Goal: Task Accomplishment & Management: Use online tool/utility

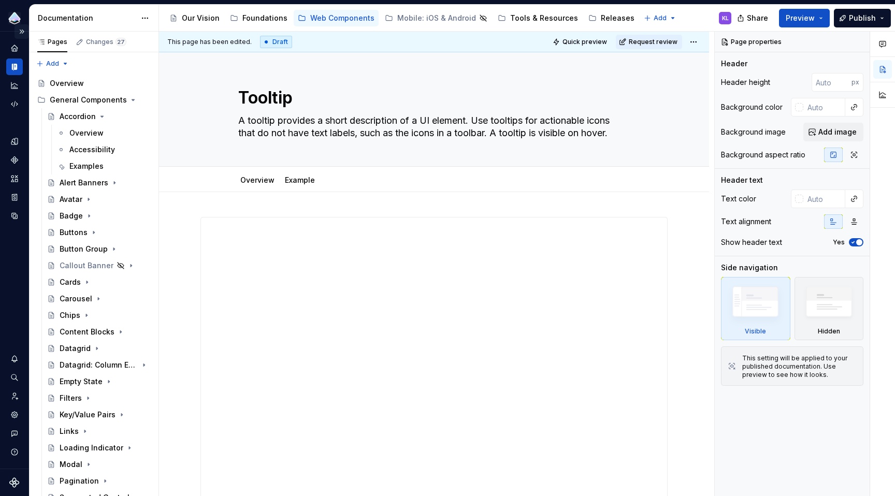
click at [21, 32] on button "Expand sidebar" at bounding box center [22, 31] width 15 height 15
type textarea "*"
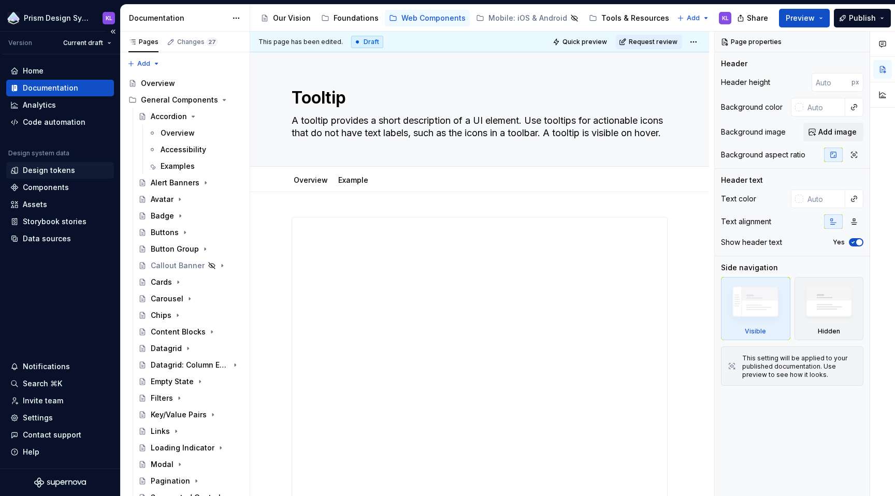
click at [58, 173] on div "Design tokens" at bounding box center [49, 170] width 52 height 10
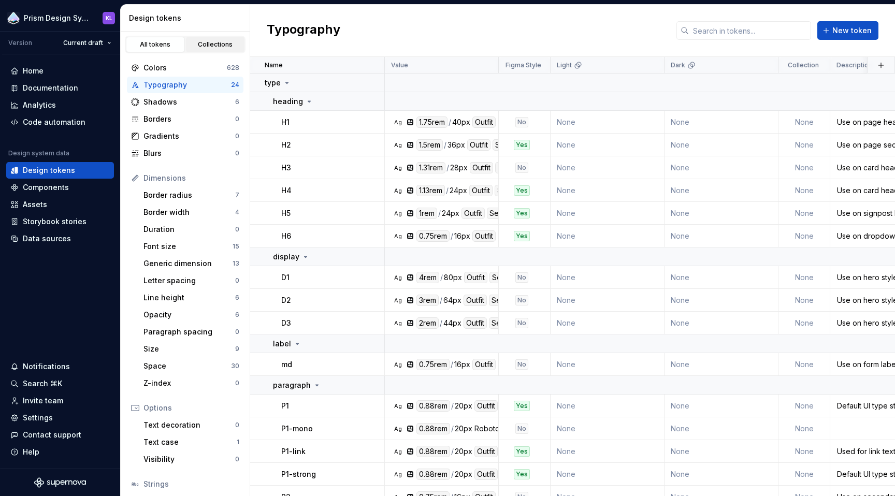
click at [202, 48] on div "Collections" at bounding box center [216, 44] width 52 height 8
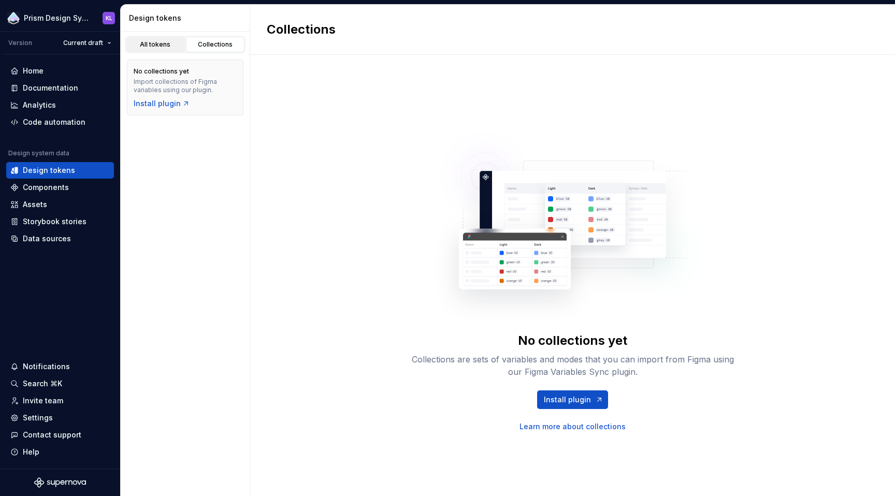
click at [146, 41] on div "All tokens" at bounding box center [156, 44] width 52 height 8
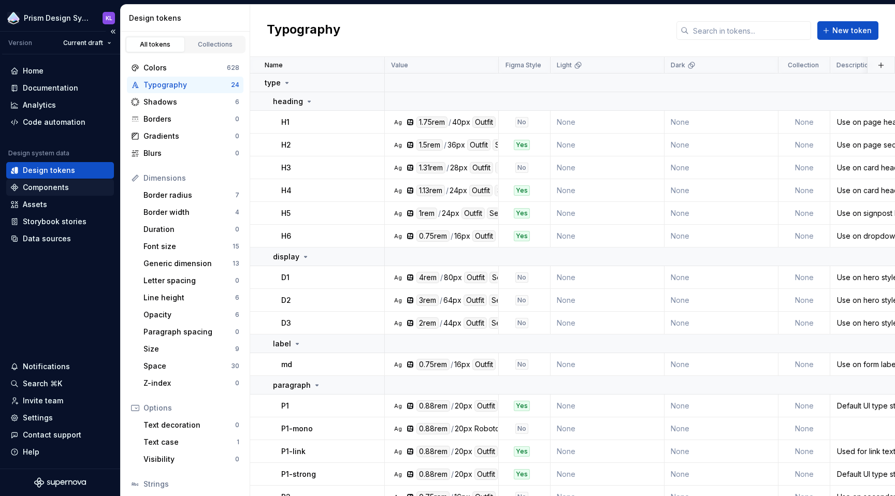
click at [65, 185] on div "Components" at bounding box center [46, 187] width 46 height 10
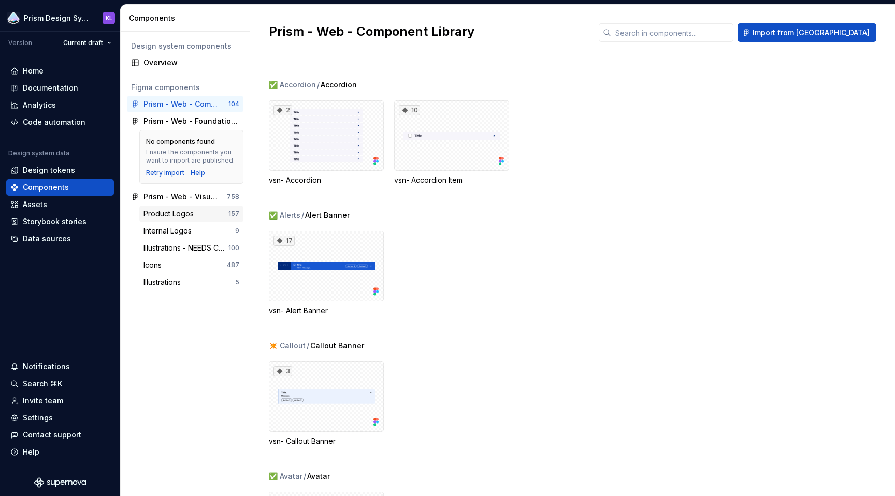
click at [180, 211] on div "Product Logos" at bounding box center [171, 214] width 54 height 10
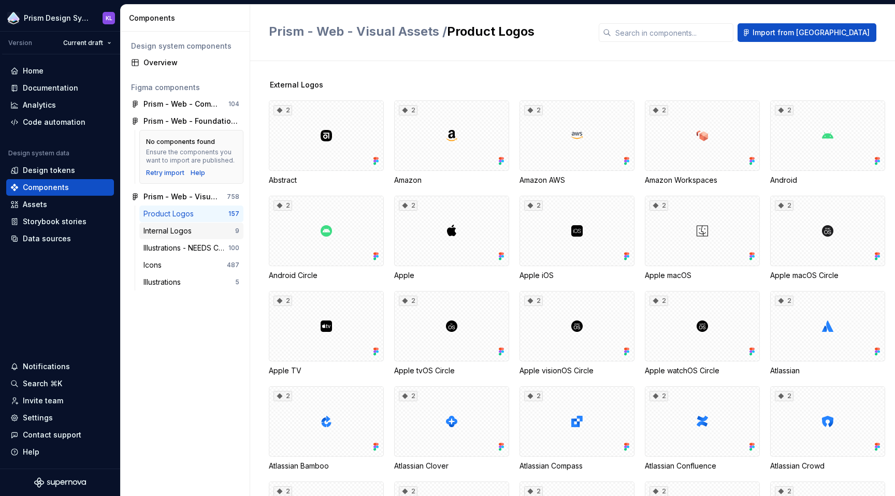
click at [177, 233] on div "Internal Logos" at bounding box center [170, 231] width 52 height 10
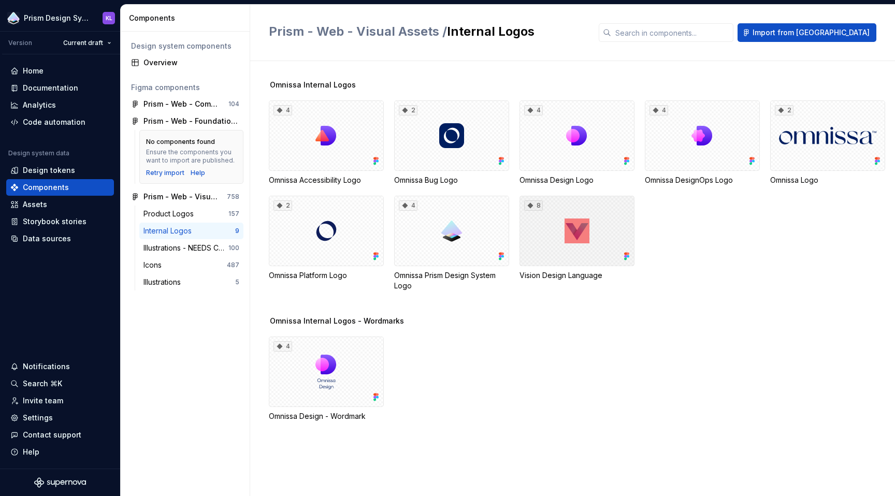
click at [593, 222] on div "8" at bounding box center [577, 231] width 115 height 70
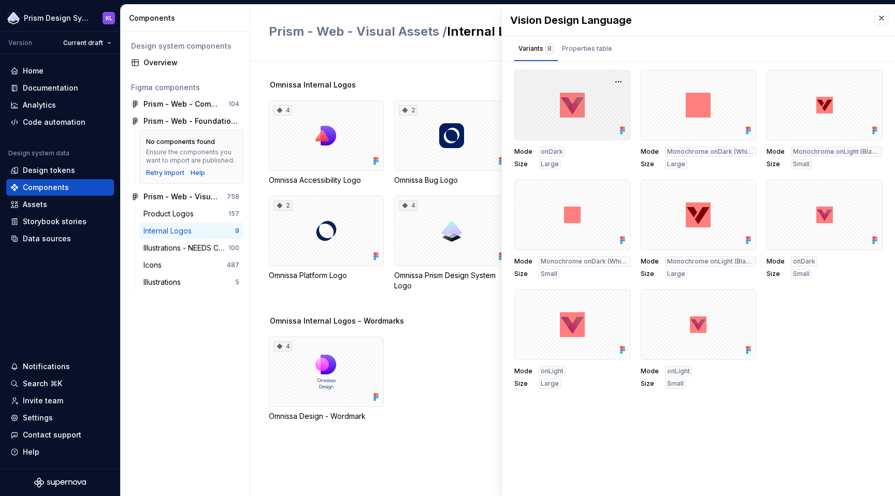
click at [570, 90] on div at bounding box center [573, 105] width 116 height 70
click at [620, 83] on button "button" at bounding box center [618, 82] width 15 height 15
click at [687, 39] on div "Variants 8 Properties table" at bounding box center [698, 48] width 393 height 25
click at [884, 20] on button "button" at bounding box center [882, 18] width 15 height 15
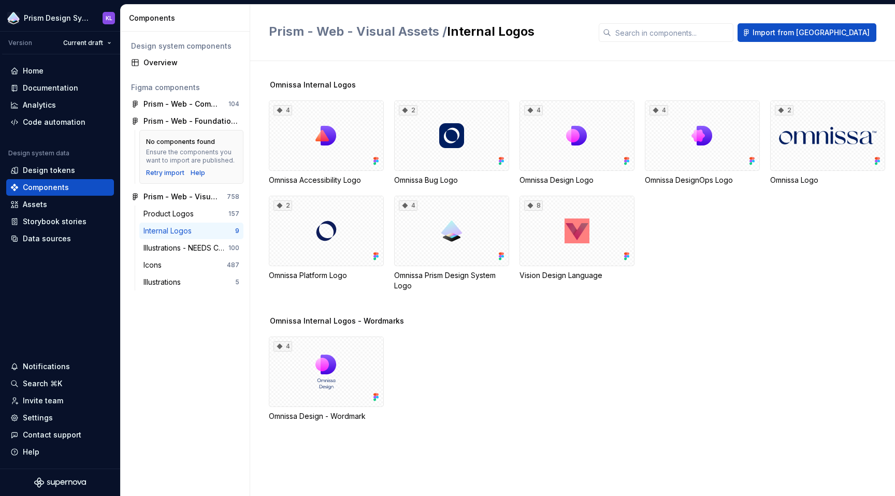
click at [566, 30] on h2 "Prism - Web - Visual Assets / Internal Logos" at bounding box center [428, 31] width 318 height 17
click at [843, 36] on span "Import from [GEOGRAPHIC_DATA]" at bounding box center [811, 32] width 117 height 10
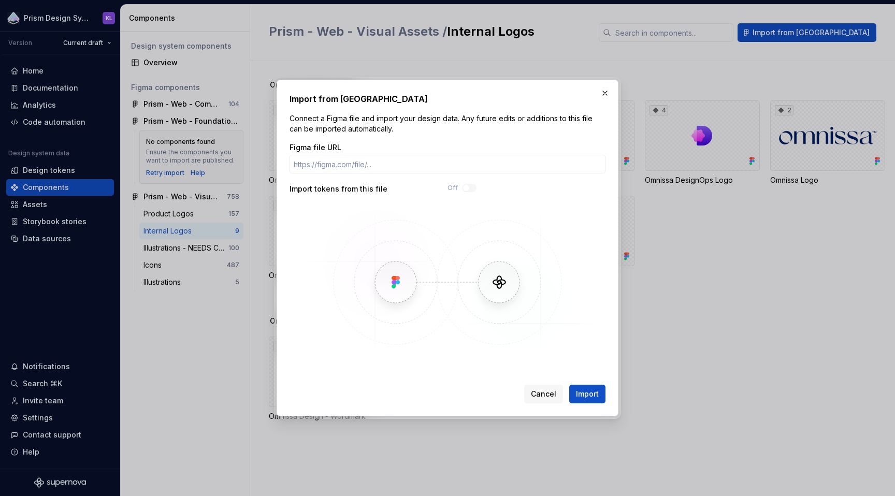
click at [545, 395] on span "Cancel" at bounding box center [543, 394] width 25 height 10
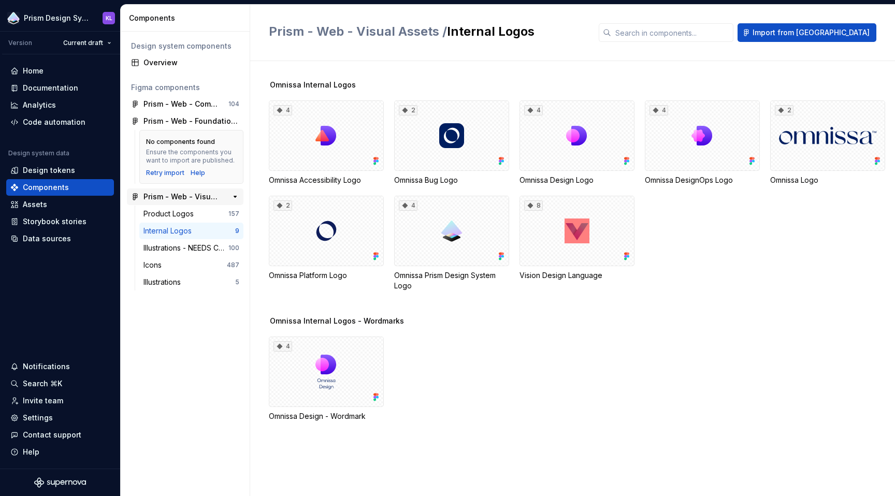
click at [172, 191] on div "Prism - Web - Visual Assets 758" at bounding box center [185, 197] width 117 height 17
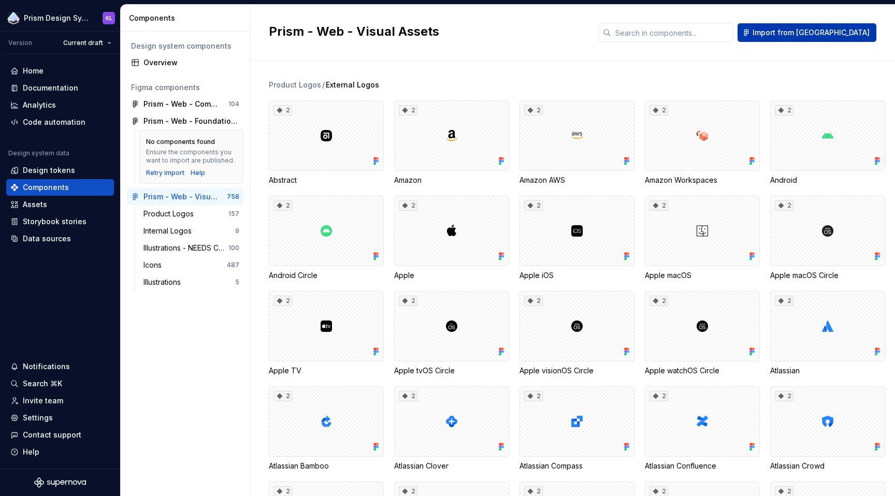
click at [818, 38] on button "Import from [GEOGRAPHIC_DATA]" at bounding box center [807, 32] width 139 height 19
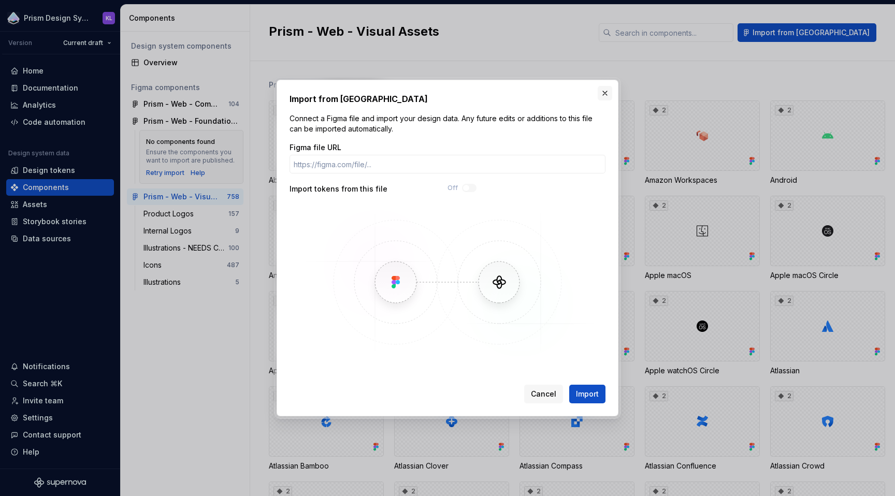
click at [605, 95] on button "button" at bounding box center [605, 93] width 15 height 15
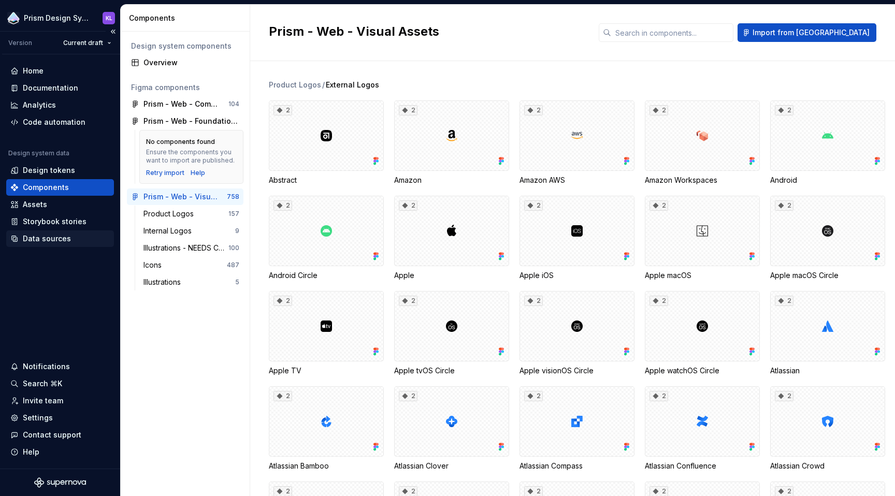
click at [58, 238] on div "Data sources" at bounding box center [47, 239] width 48 height 10
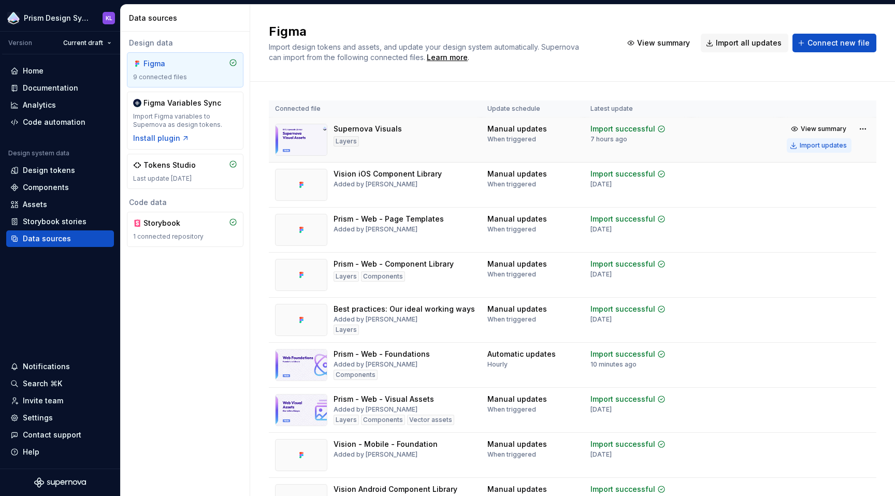
click at [808, 146] on div "Import updates" at bounding box center [823, 145] width 47 height 8
click at [827, 152] on button "Import updates" at bounding box center [819, 145] width 65 height 15
click at [827, 146] on div "Import updates" at bounding box center [823, 145] width 47 height 8
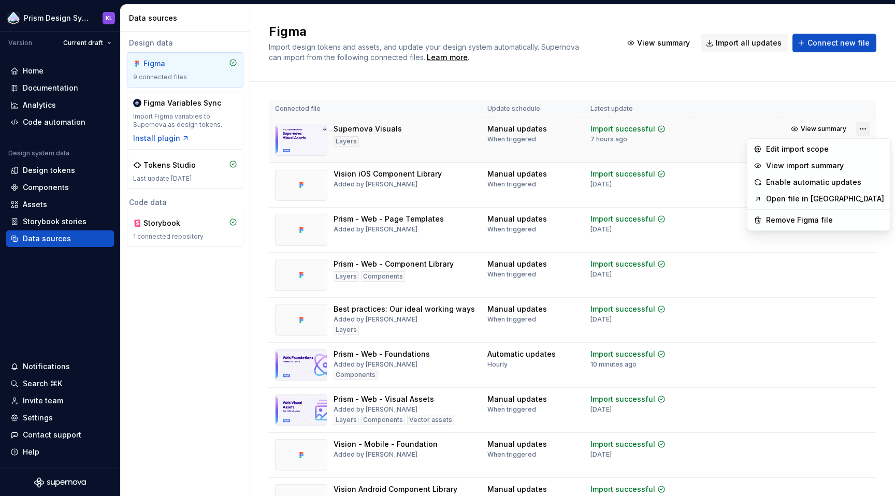
click at [854, 129] on html "Prism Design System KL Version Current draft Home Documentation Analytics Code …" at bounding box center [447, 248] width 895 height 496
click at [678, 231] on html "Prism Design System KL Version Current draft Home Documentation Analytics Code …" at bounding box center [447, 248] width 895 height 496
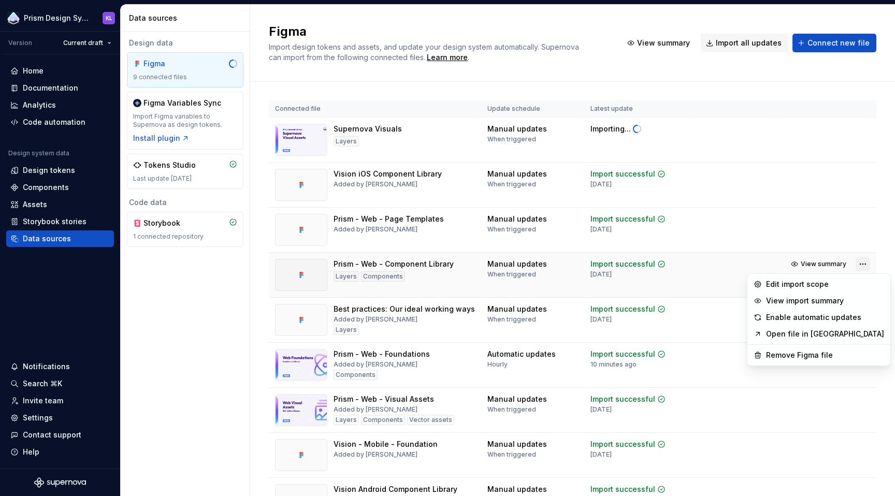
click at [856, 262] on html "Prism Design System KL Version Current draft Home Documentation Analytics Code …" at bounding box center [447, 248] width 895 height 496
click at [826, 320] on div "Enable automatic updates" at bounding box center [825, 317] width 118 height 10
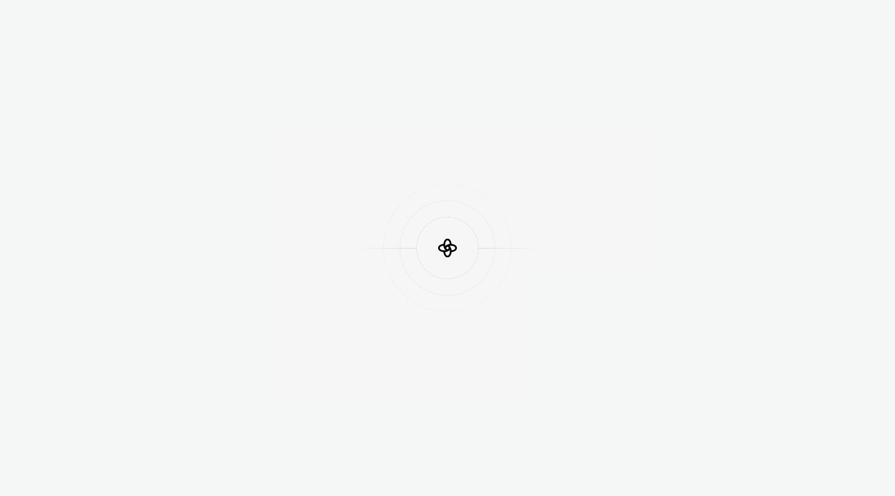
click at [848, 470] on div at bounding box center [447, 248] width 895 height 496
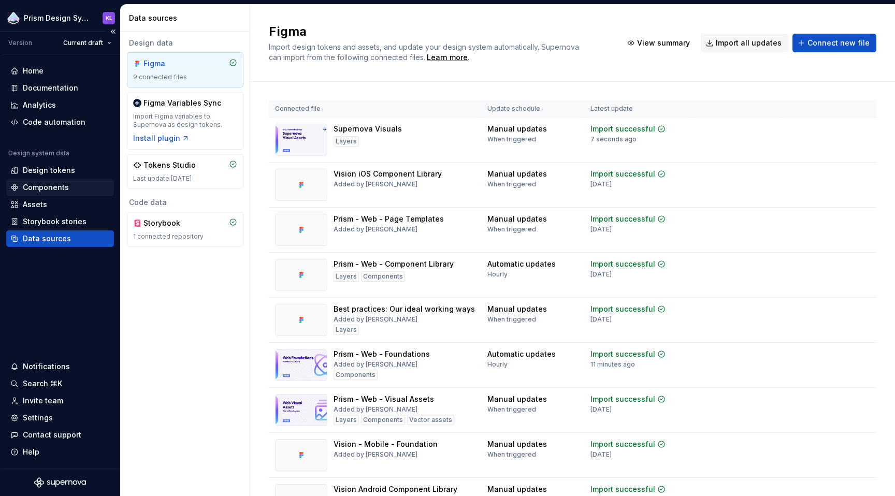
click at [69, 185] on div "Components" at bounding box center [59, 187] width 99 height 10
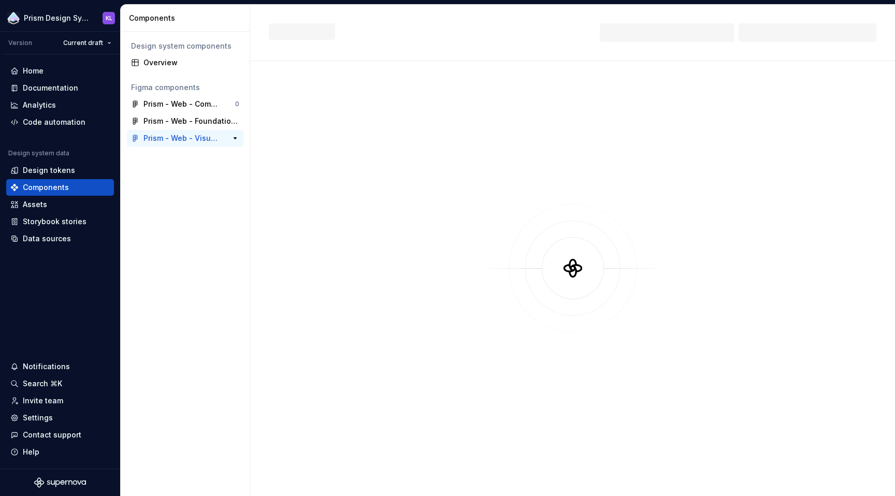
click at [182, 136] on div "Prism - Web - Visual Assets" at bounding box center [182, 138] width 77 height 10
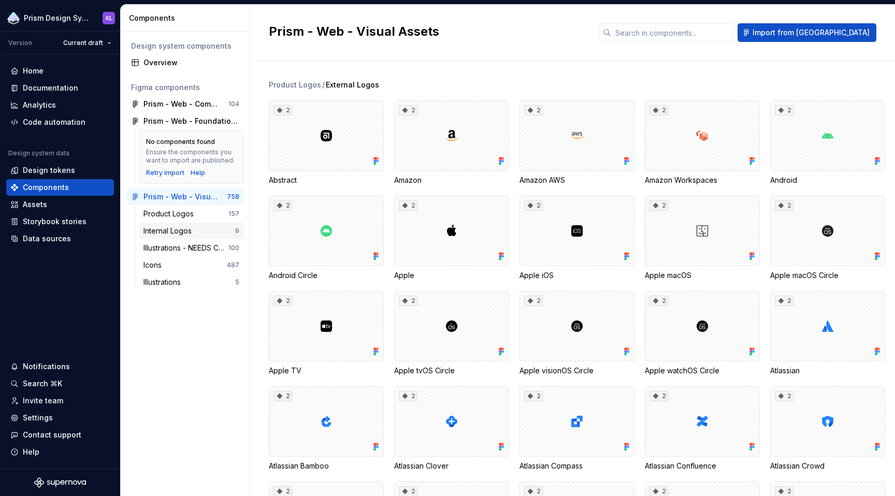
click at [176, 231] on div "Internal Logos" at bounding box center [170, 231] width 52 height 10
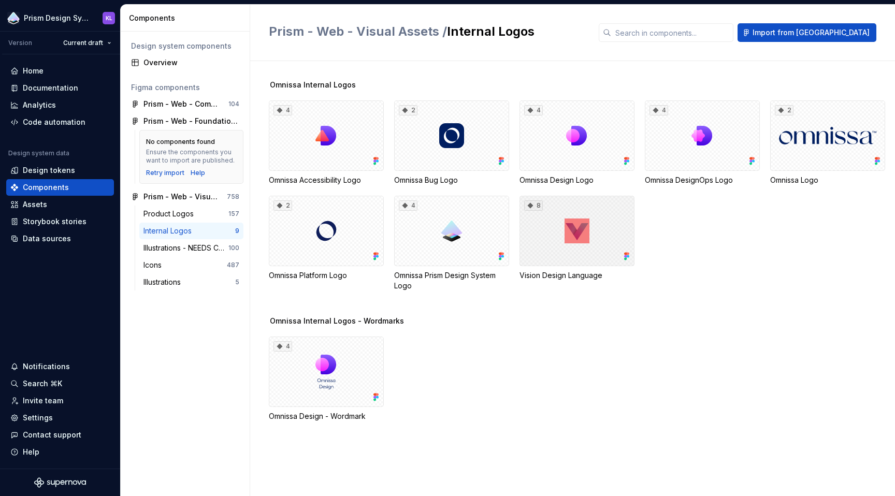
click at [543, 215] on div "8" at bounding box center [577, 231] width 115 height 70
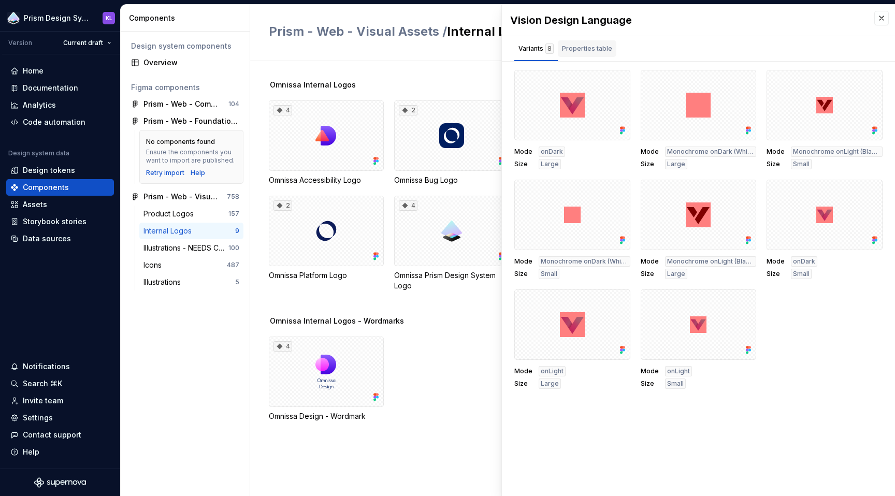
click at [599, 56] on div "Properties table" at bounding box center [587, 48] width 59 height 17
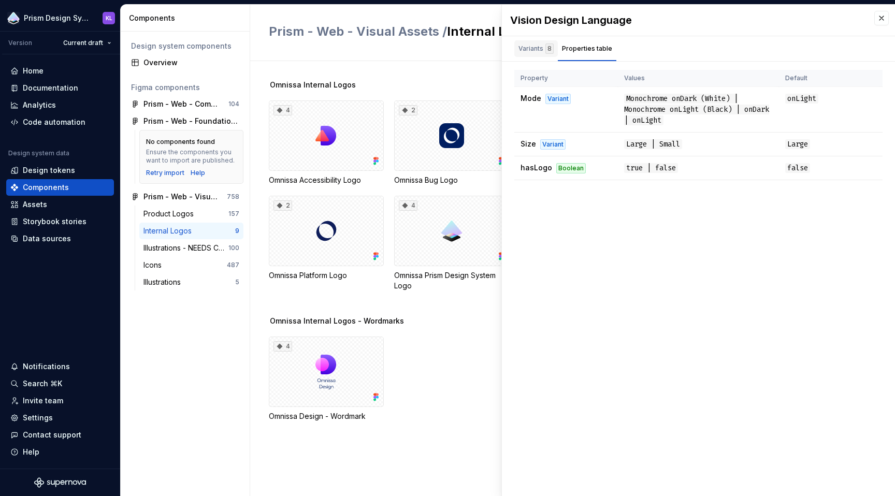
click at [546, 45] on div "8" at bounding box center [550, 49] width 8 height 10
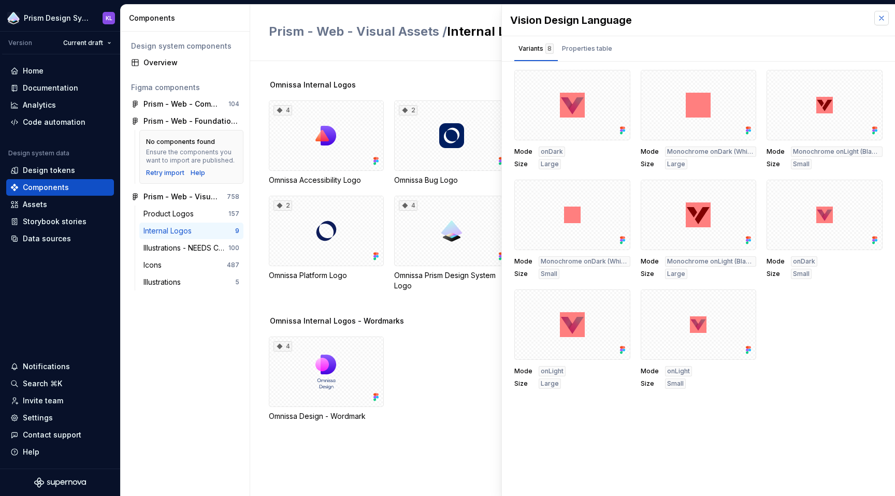
click at [883, 18] on button "button" at bounding box center [882, 18] width 15 height 15
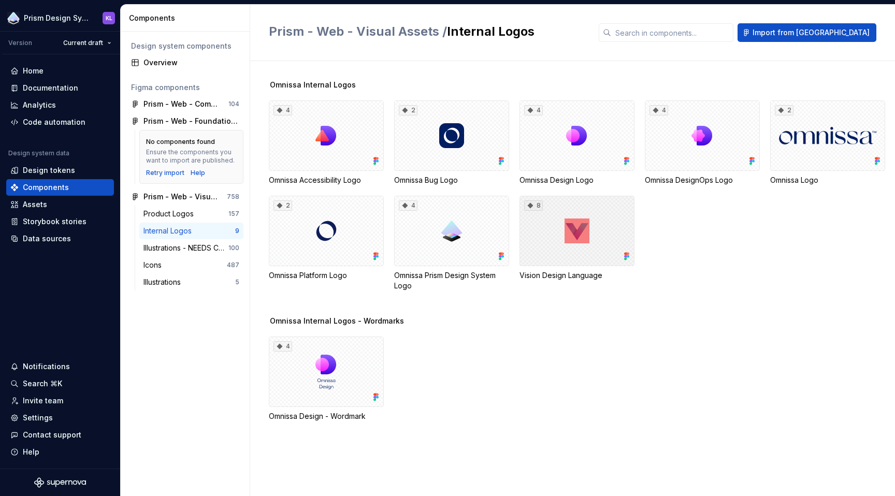
click at [574, 210] on div "8" at bounding box center [577, 231] width 115 height 70
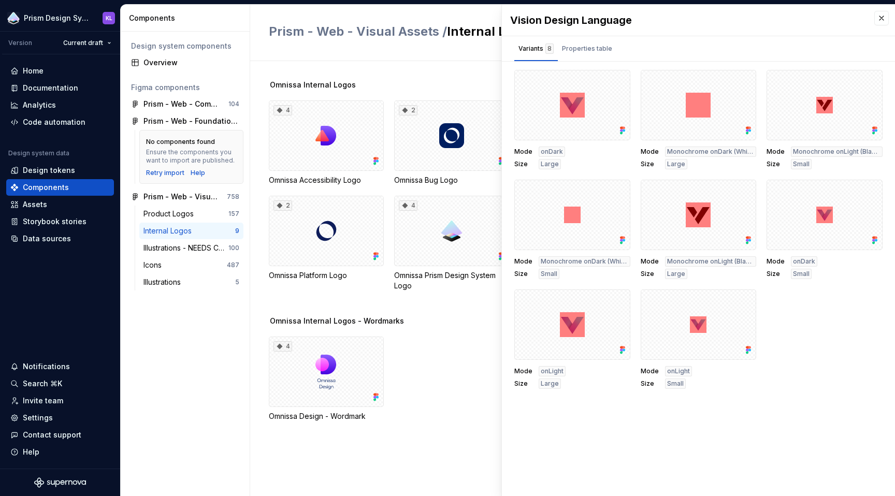
click at [204, 34] on div "Design system components Overview Figma components Prism - Web - Component Libr…" at bounding box center [185, 264] width 129 height 465
click at [183, 63] on div "Overview" at bounding box center [192, 63] width 96 height 10
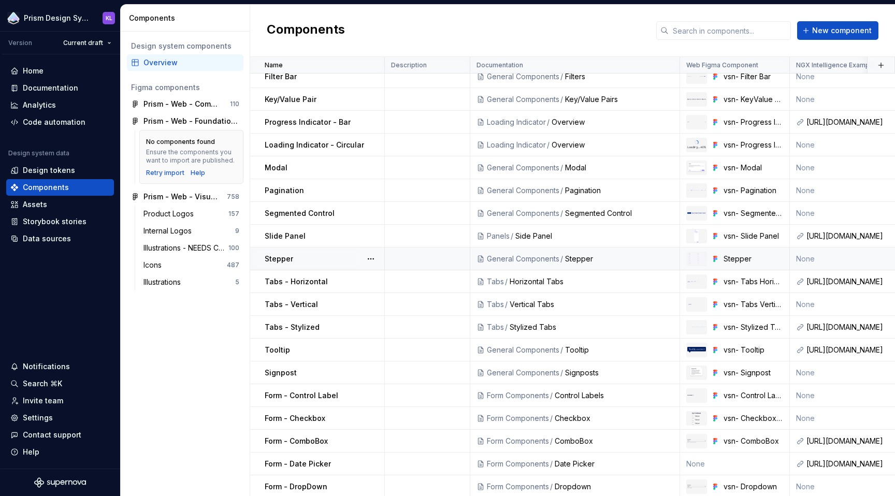
scroll to position [837, 0]
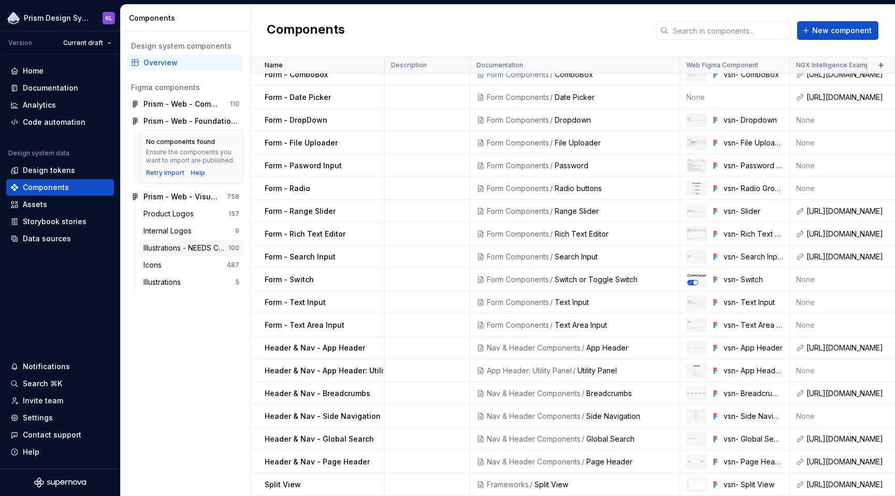
click at [188, 249] on div "Illustrations - NEEDS CLEANUP" at bounding box center [186, 248] width 85 height 10
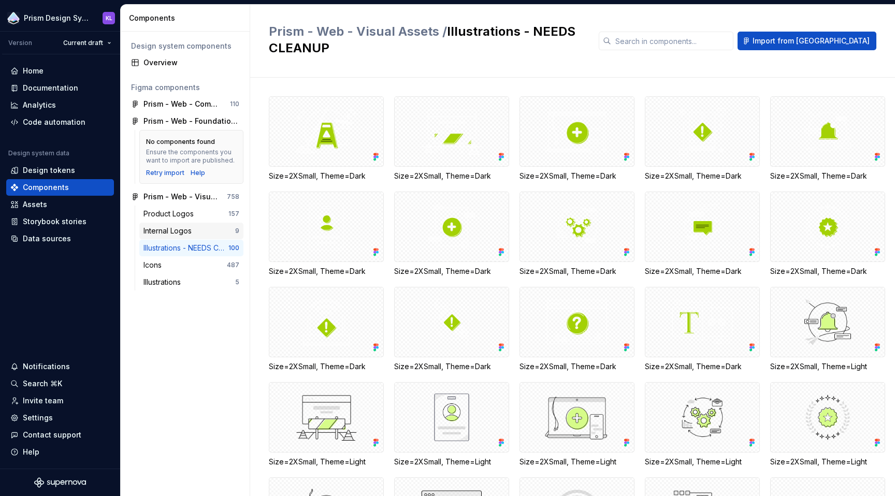
click at [187, 234] on div "Internal Logos" at bounding box center [170, 231] width 52 height 10
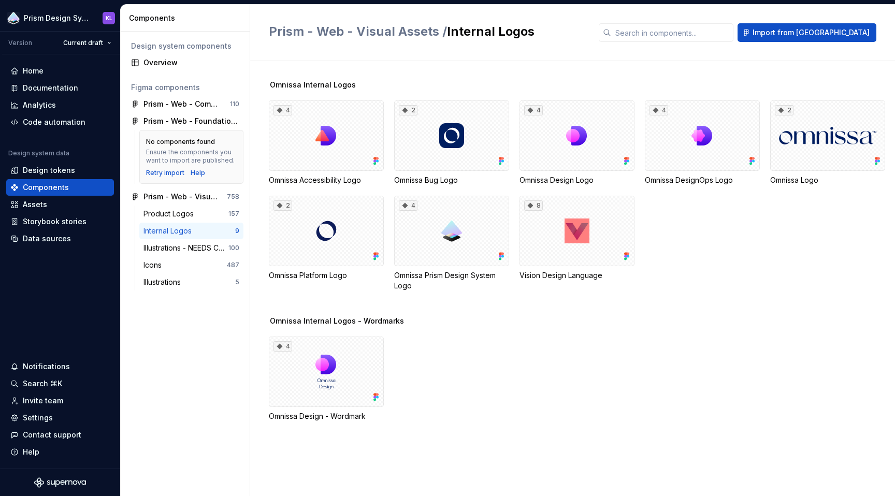
click at [673, 438] on div "Omnissa Internal Logos - Wordmarks 4 Omnissa Design - Wordmark" at bounding box center [582, 381] width 626 height 131
click at [29, 204] on div "Assets" at bounding box center [35, 204] width 24 height 10
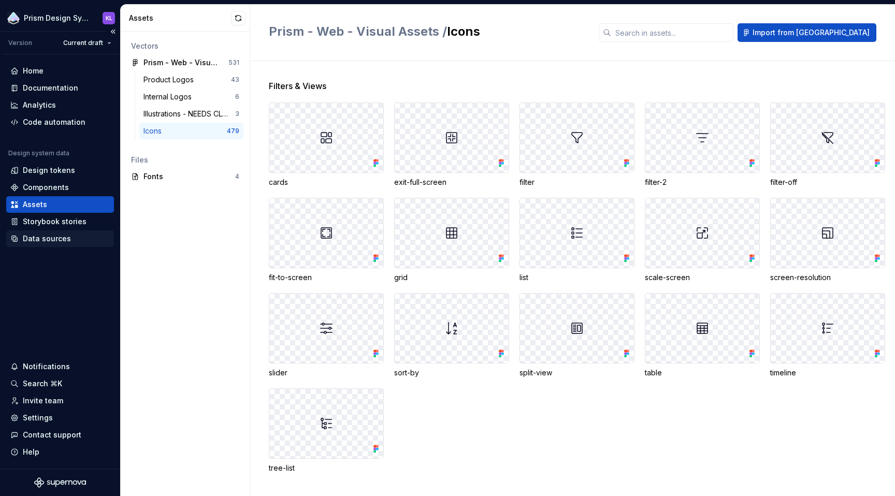
click at [55, 239] on div "Data sources" at bounding box center [47, 239] width 48 height 10
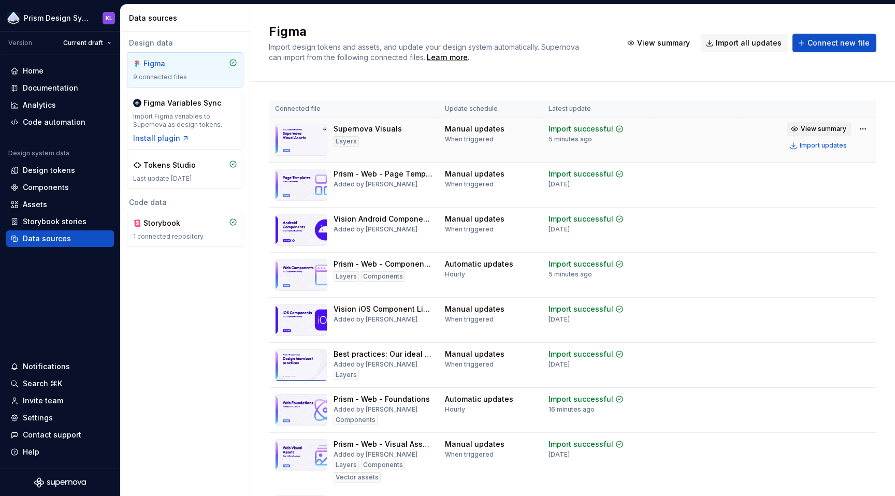
click at [820, 127] on span "View summary" at bounding box center [824, 129] width 46 height 8
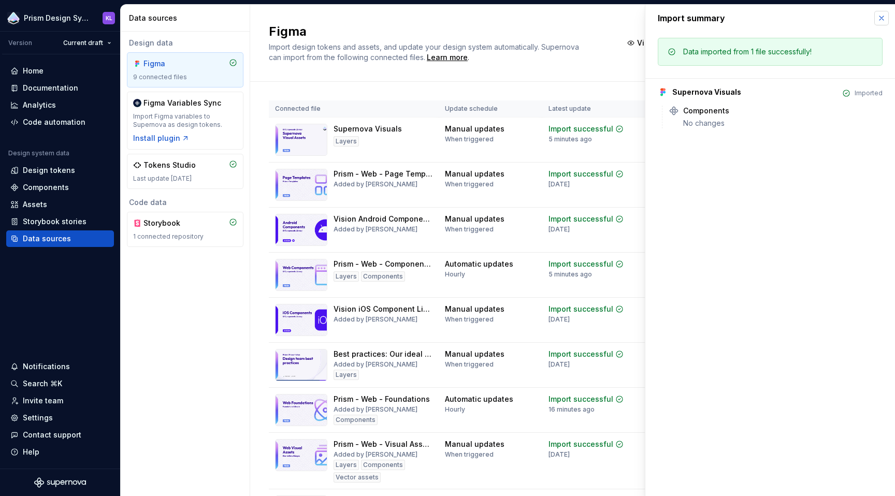
click at [879, 15] on button "button" at bounding box center [882, 18] width 15 height 15
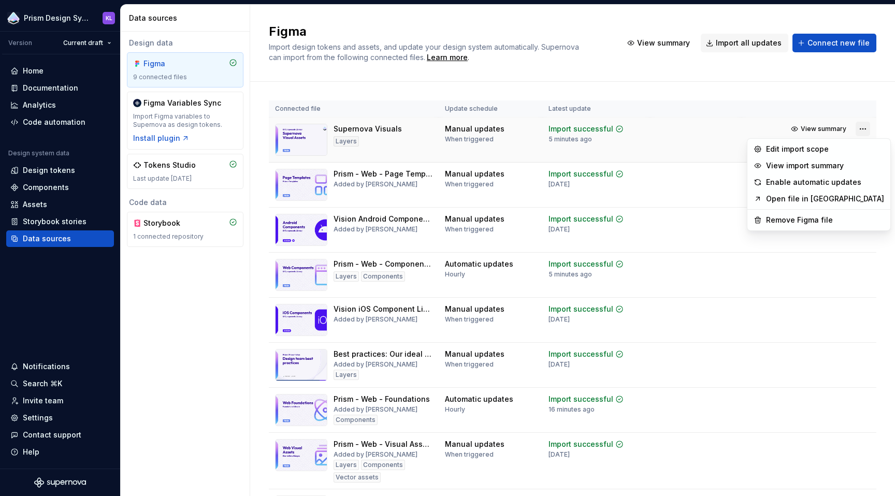
click at [854, 127] on html "Prism Design System KL Version Current draft Home Documentation Analytics Code …" at bounding box center [447, 248] width 895 height 496
click at [827, 149] on div "Edit import scope" at bounding box center [825, 149] width 118 height 10
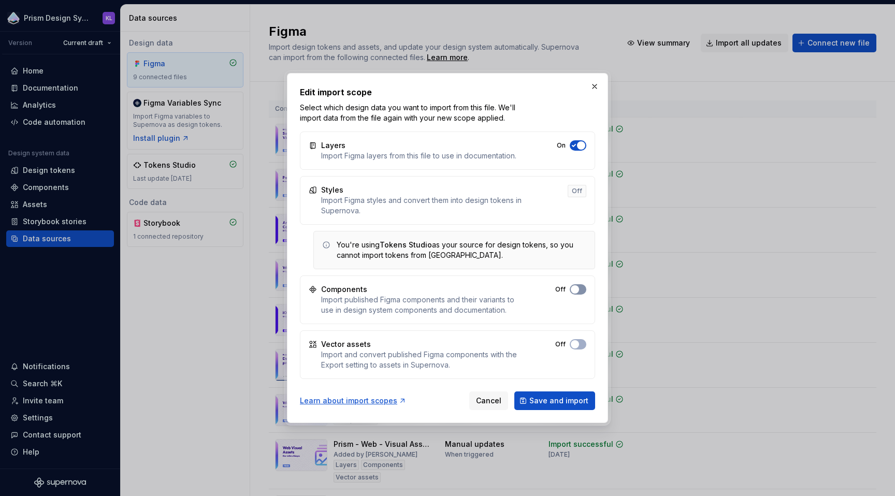
click at [576, 288] on span "button" at bounding box center [575, 289] width 8 height 8
click at [565, 400] on span "Save and import" at bounding box center [559, 401] width 59 height 10
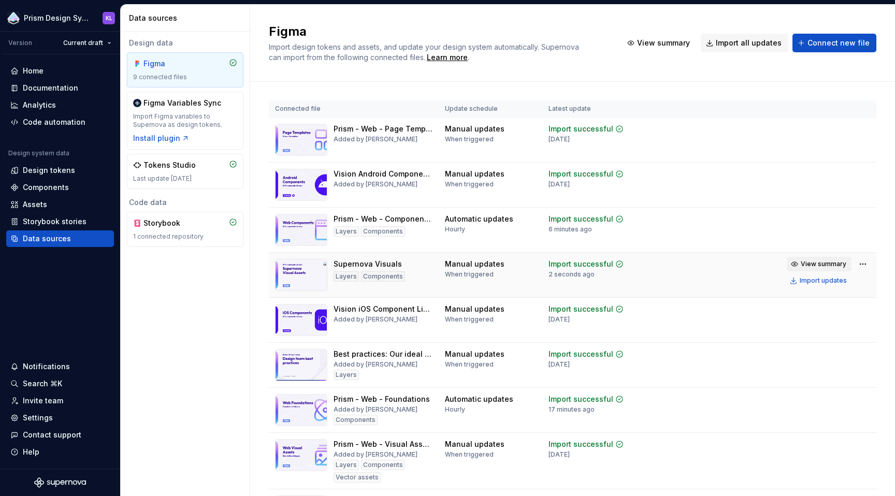
click at [823, 262] on span "View summary" at bounding box center [824, 264] width 46 height 8
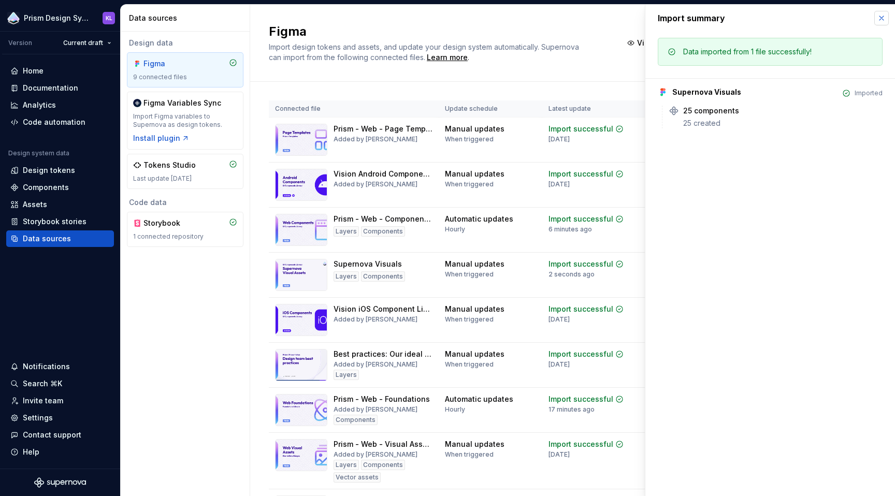
click at [882, 16] on button "button" at bounding box center [882, 18] width 15 height 15
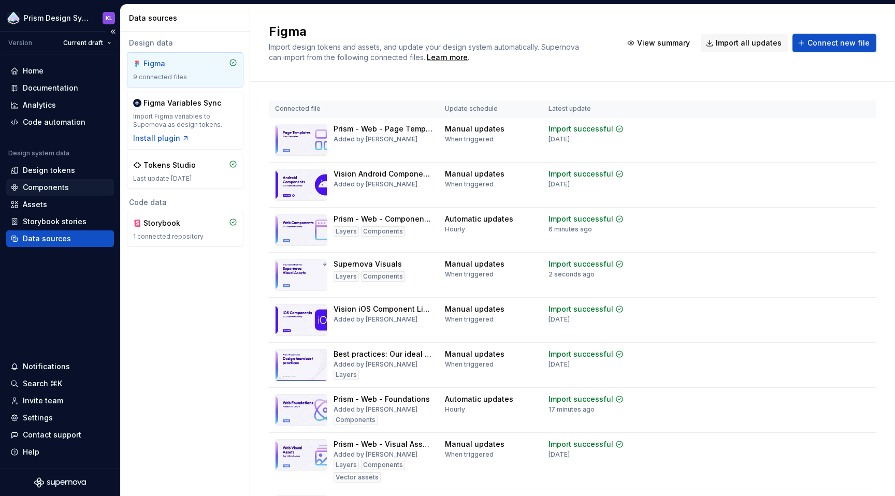
click at [58, 187] on div "Components" at bounding box center [46, 187] width 46 height 10
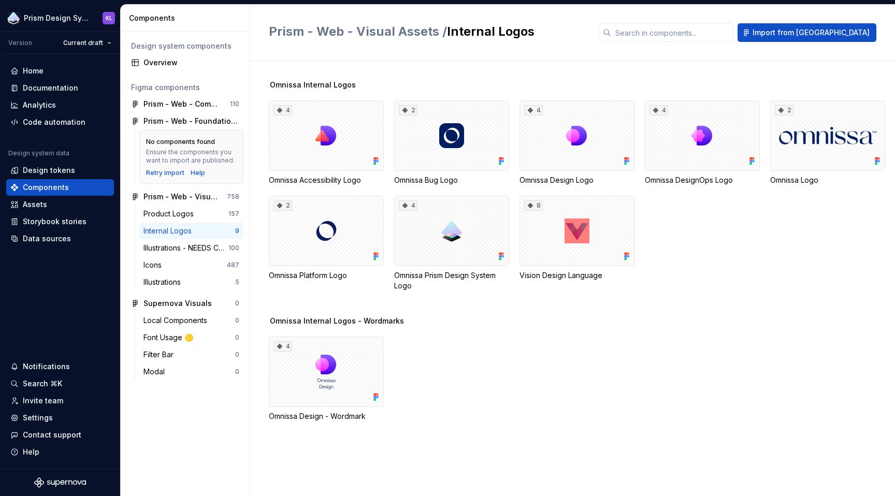
click at [167, 232] on div "Internal Logos" at bounding box center [170, 231] width 52 height 10
click at [173, 207] on div "Product Logos 157" at bounding box center [191, 214] width 104 height 17
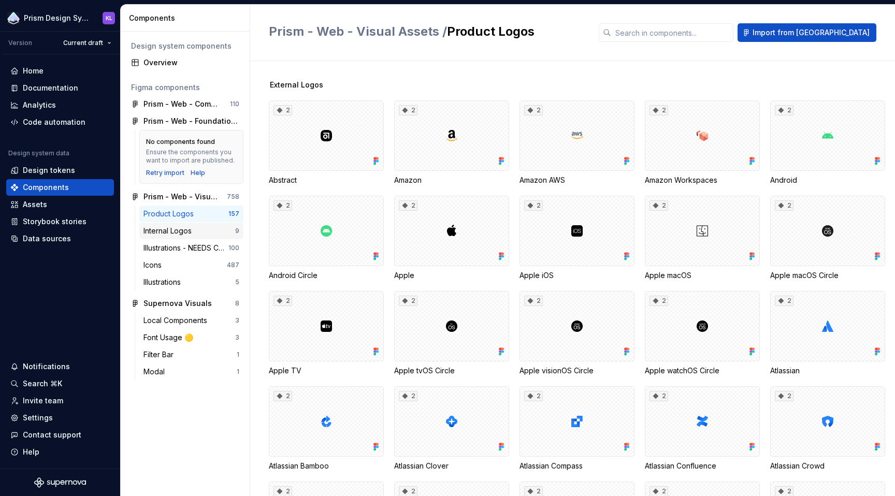
click at [175, 228] on div "Internal Logos" at bounding box center [170, 231] width 52 height 10
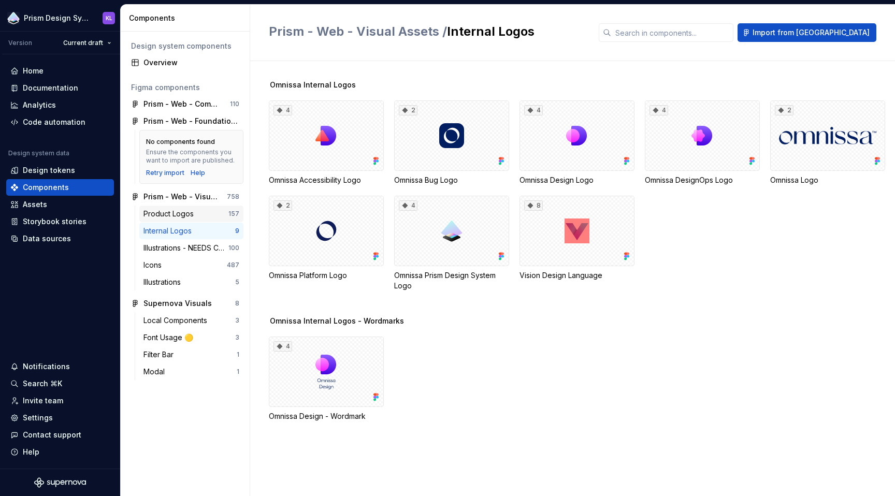
click at [168, 214] on div "Product Logos" at bounding box center [171, 214] width 54 height 10
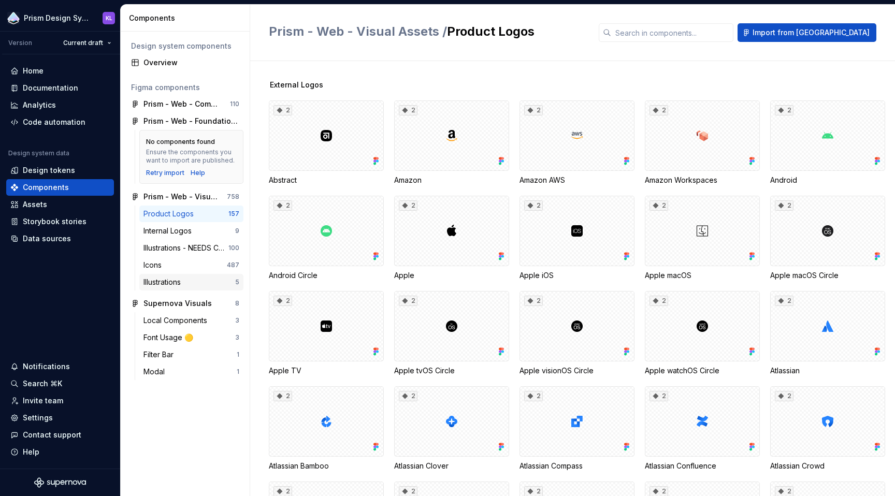
click at [184, 282] on div "Illustrations" at bounding box center [164, 282] width 41 height 10
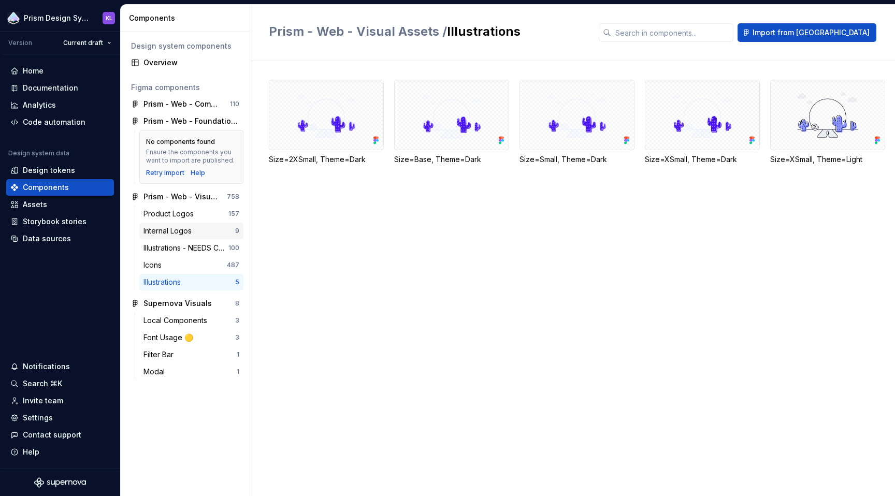
click at [187, 233] on div "Internal Logos" at bounding box center [170, 231] width 52 height 10
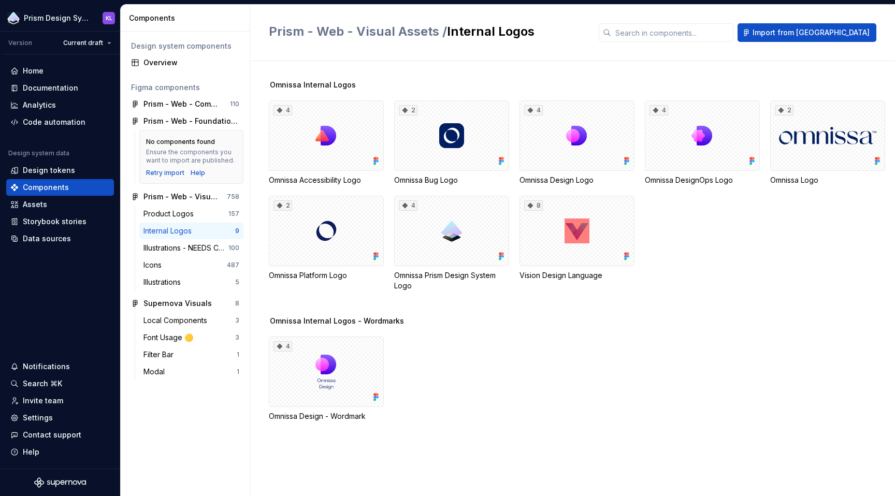
click at [698, 287] on div "4 Omnissa Accessibility Logo 2 Omnissa Bug Logo 4 Omnissa Design Logo 4 Omnissa…" at bounding box center [582, 196] width 626 height 191
click at [49, 235] on div "Data sources" at bounding box center [47, 239] width 48 height 10
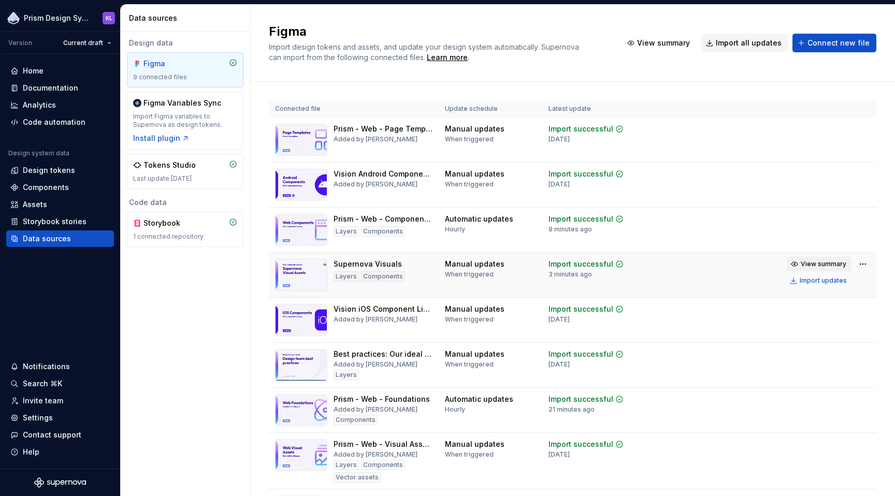
click at [821, 265] on span "View summary" at bounding box center [824, 264] width 46 height 8
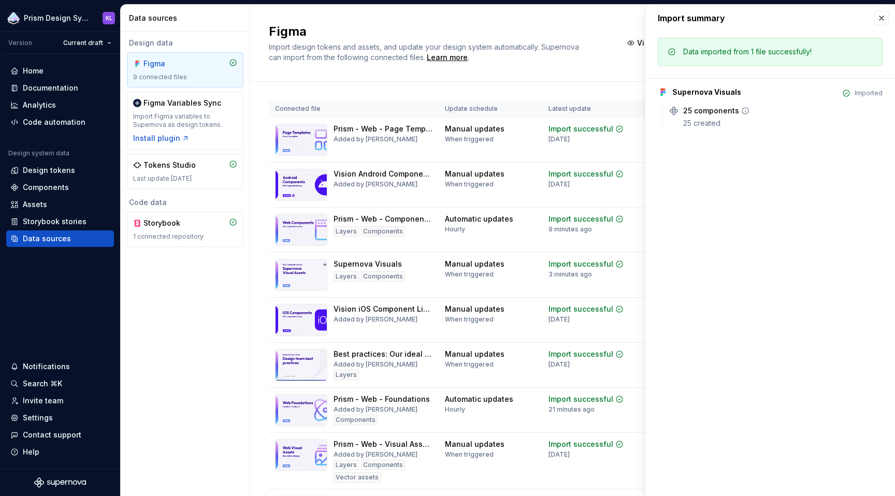
click at [744, 110] on icon at bounding box center [745, 111] width 8 height 8
click at [741, 110] on icon at bounding box center [745, 111] width 8 height 8
click at [883, 17] on button "button" at bounding box center [882, 18] width 15 height 15
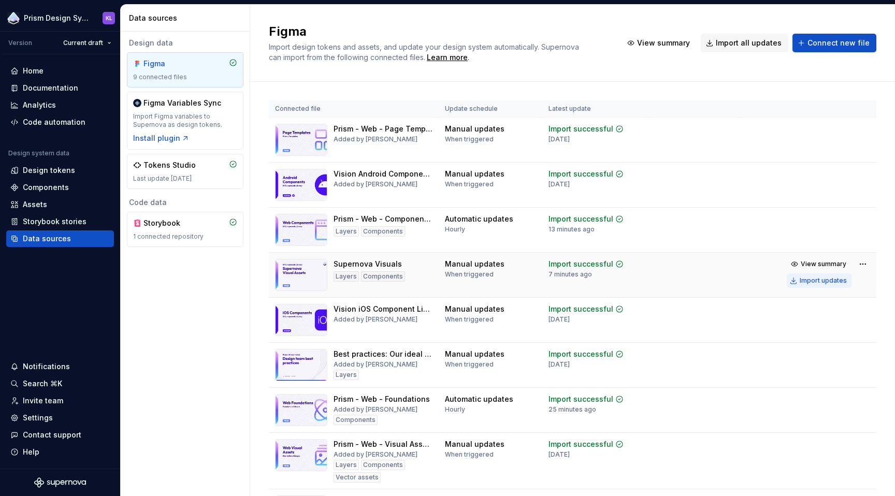
click at [825, 281] on div "Import updates" at bounding box center [823, 281] width 47 height 8
click at [820, 280] on div "Import updates" at bounding box center [823, 281] width 47 height 8
click at [818, 262] on span "View summary" at bounding box center [824, 264] width 46 height 8
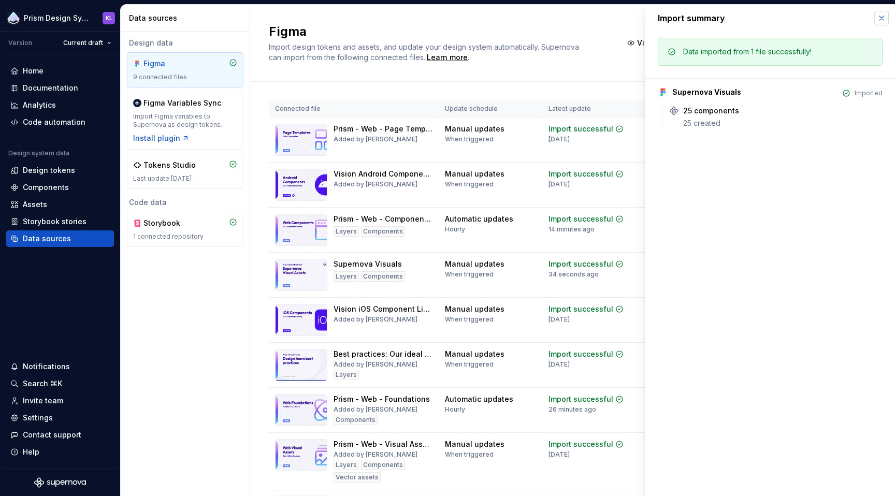
click at [880, 17] on button "button" at bounding box center [882, 18] width 15 height 15
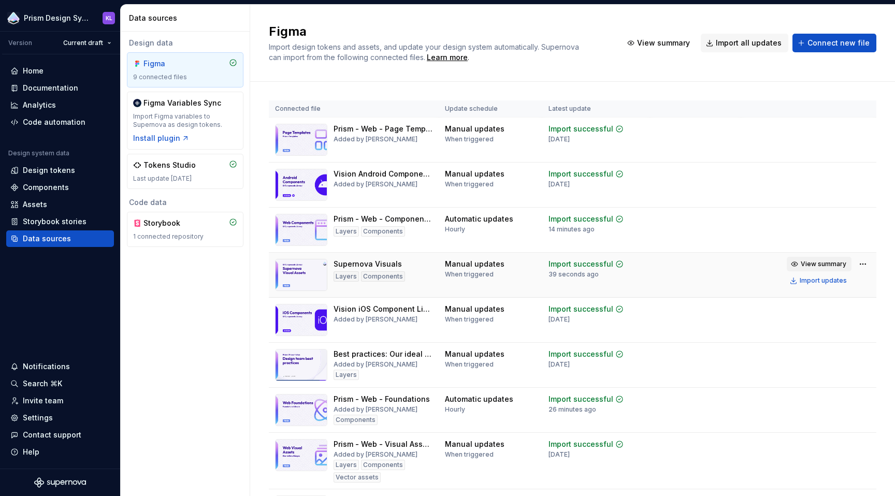
click at [818, 263] on span "View summary" at bounding box center [824, 264] width 46 height 8
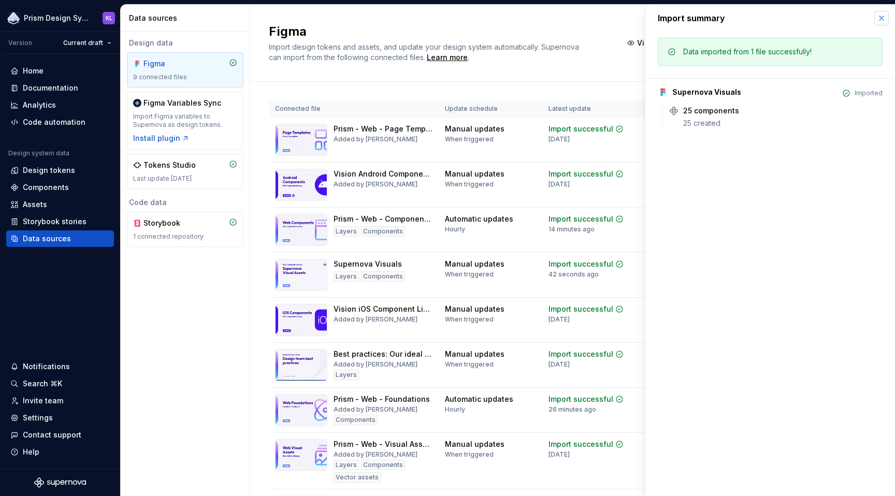
click at [884, 16] on button "button" at bounding box center [882, 18] width 15 height 15
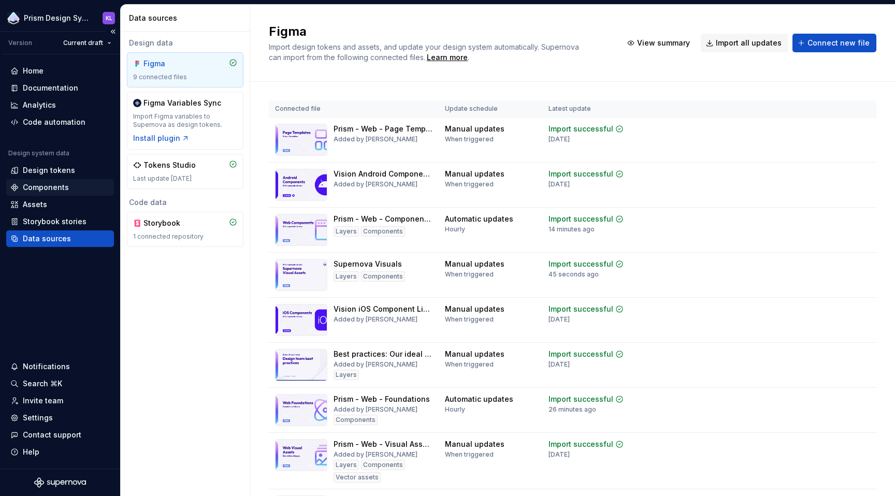
click at [38, 188] on div "Components" at bounding box center [46, 187] width 46 height 10
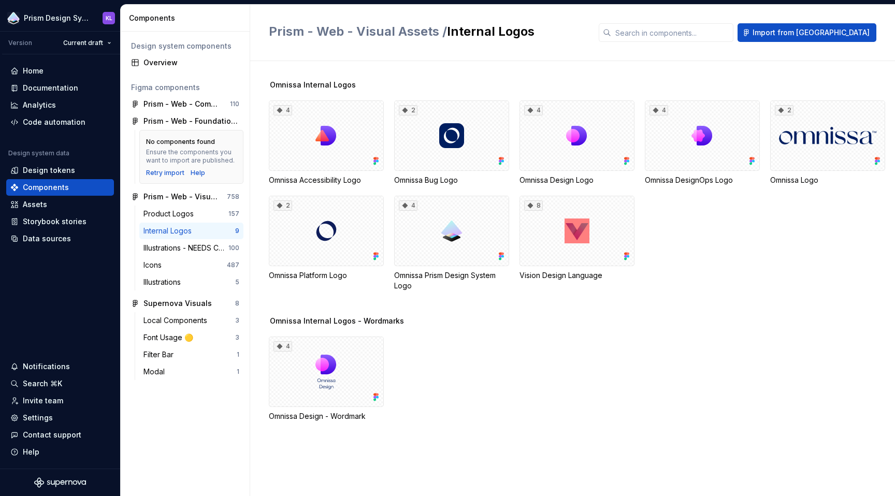
click at [193, 228] on div "Internal Logos" at bounding box center [170, 231] width 52 height 10
